Goal: Information Seeking & Learning: Find specific fact

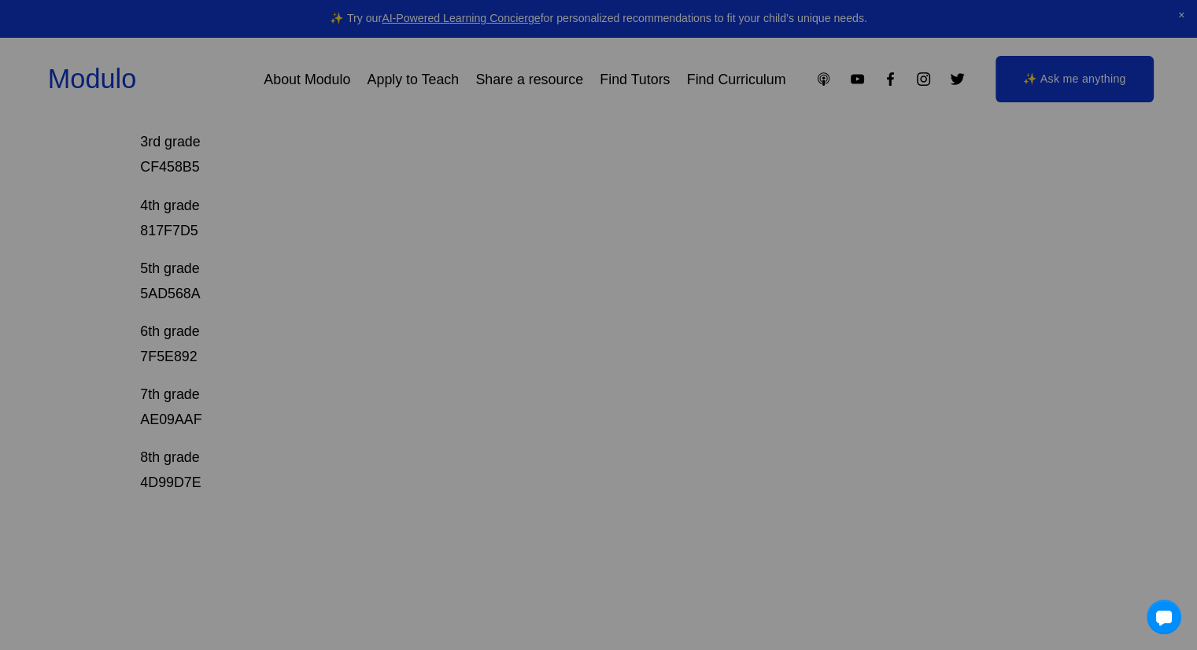
scroll to position [551, 0]
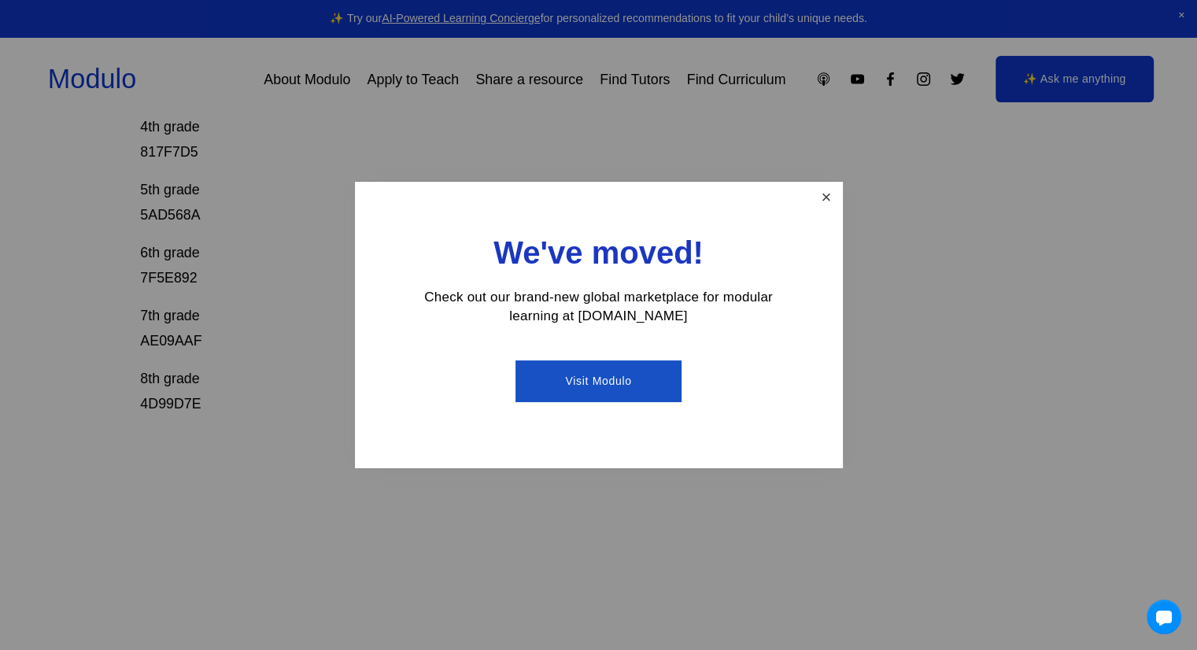
click at [820, 204] on link "Close" at bounding box center [826, 198] width 28 height 28
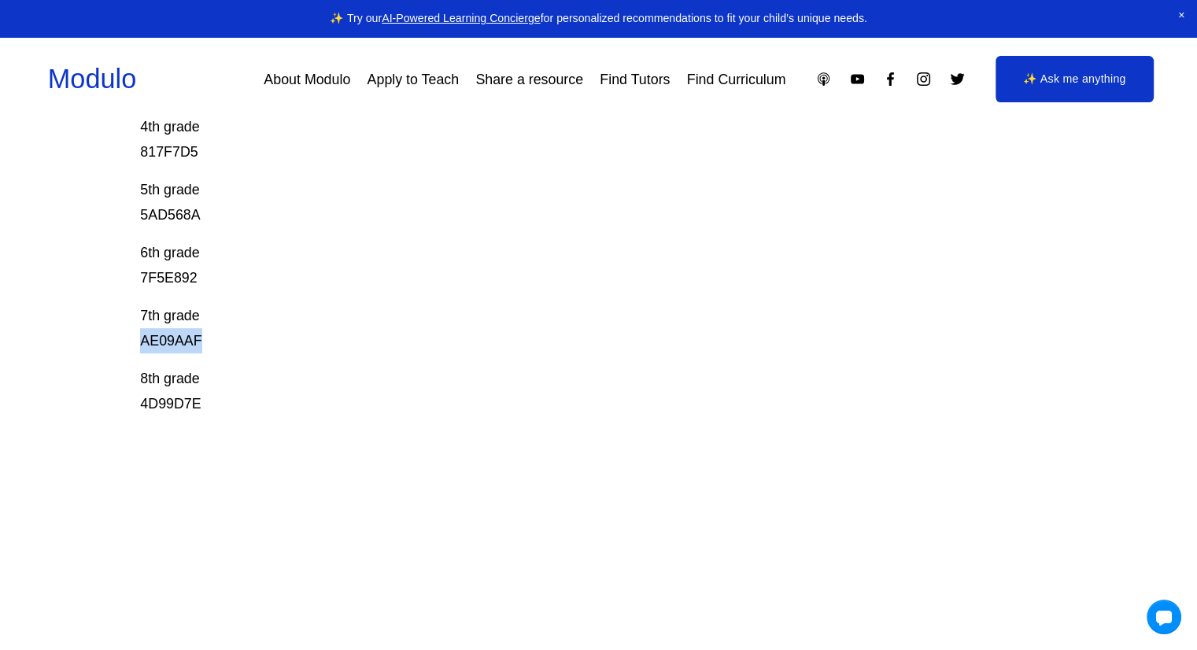
drag, startPoint x: 138, startPoint y: 337, endPoint x: 211, endPoint y: 326, distance: 74.0
click at [206, 337] on div "Prodigy Game Codes Prodigy is our go-to mastery- based tool to give kids lots o…" at bounding box center [598, 164] width 1197 height 1026
copy p "AE09AAF"
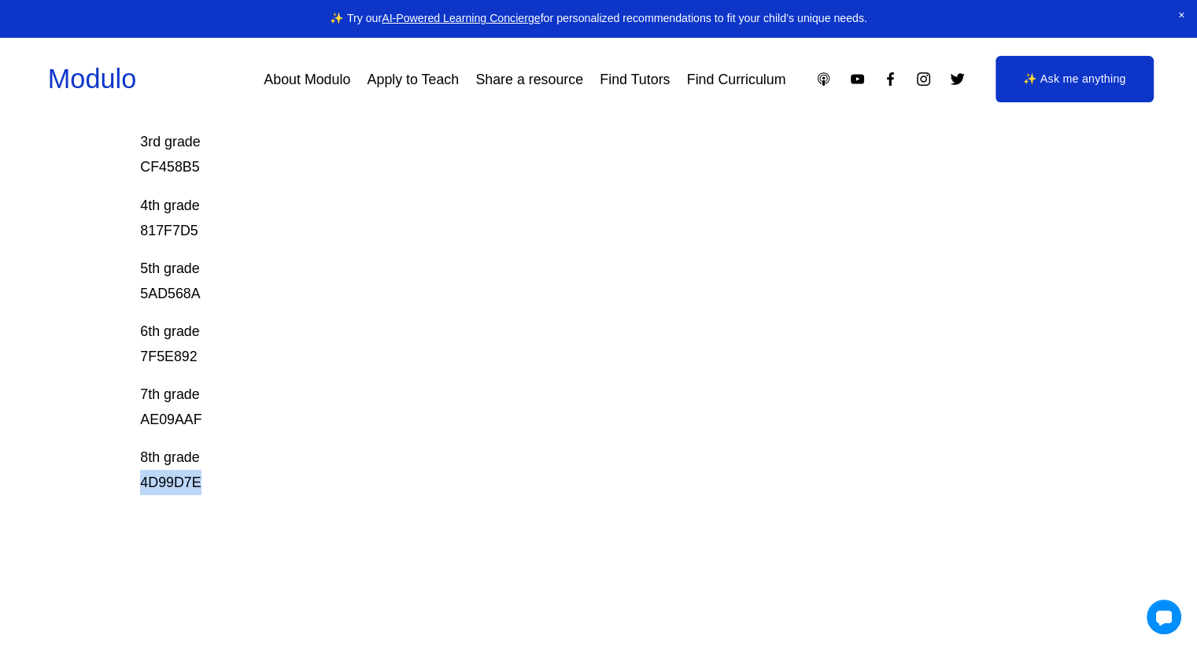
drag, startPoint x: 279, startPoint y: 481, endPoint x: 297, endPoint y: 479, distance: 18.2
click at [297, 479] on div "Prodigy Game Codes Prodigy is our go-to mastery- based tool to give kids lots o…" at bounding box center [598, 242] width 1197 height 1026
copy p "4D99D7E"
drag, startPoint x: 205, startPoint y: 352, endPoint x: 117, endPoint y: 352, distance: 88.1
click at [117, 352] on div "Prodigy Game Codes Prodigy is our go-to mastery- based tool to give kids lots o…" at bounding box center [598, 242] width 1197 height 1026
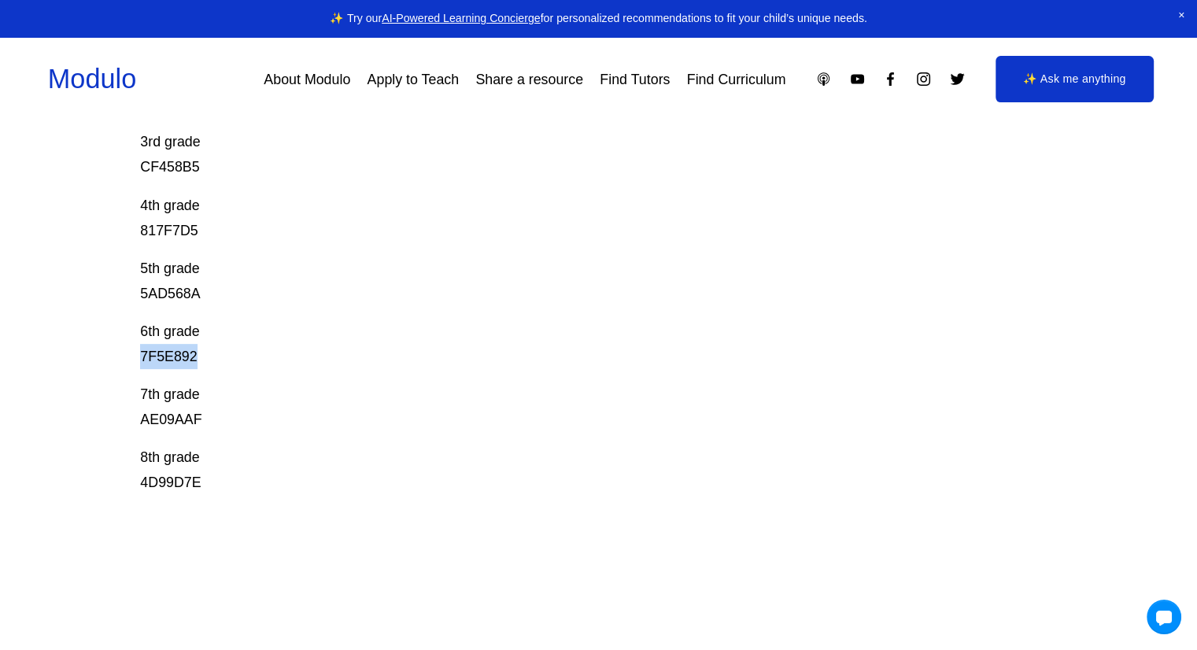
copy p "7F5E892"
